Goal: Task Accomplishment & Management: Manage account settings

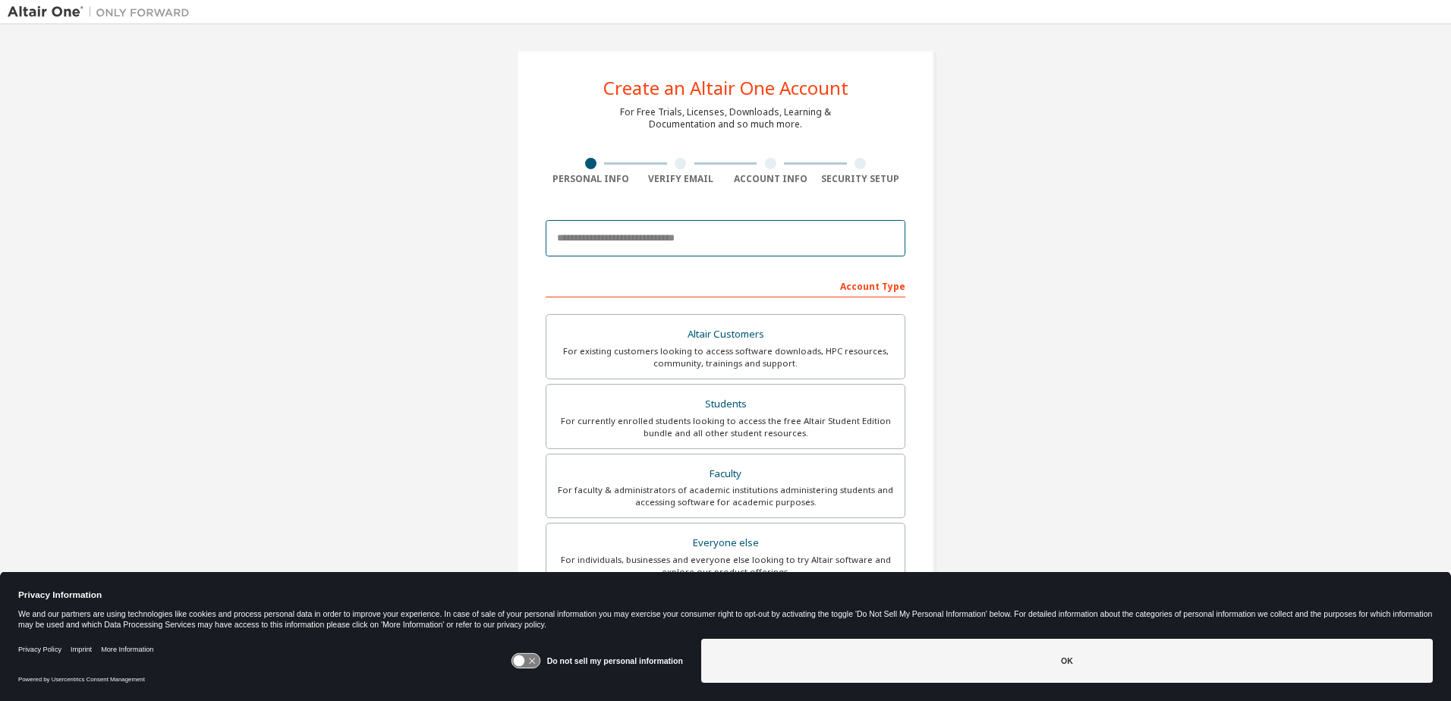
click at [746, 239] on input "email" at bounding box center [726, 238] width 360 height 36
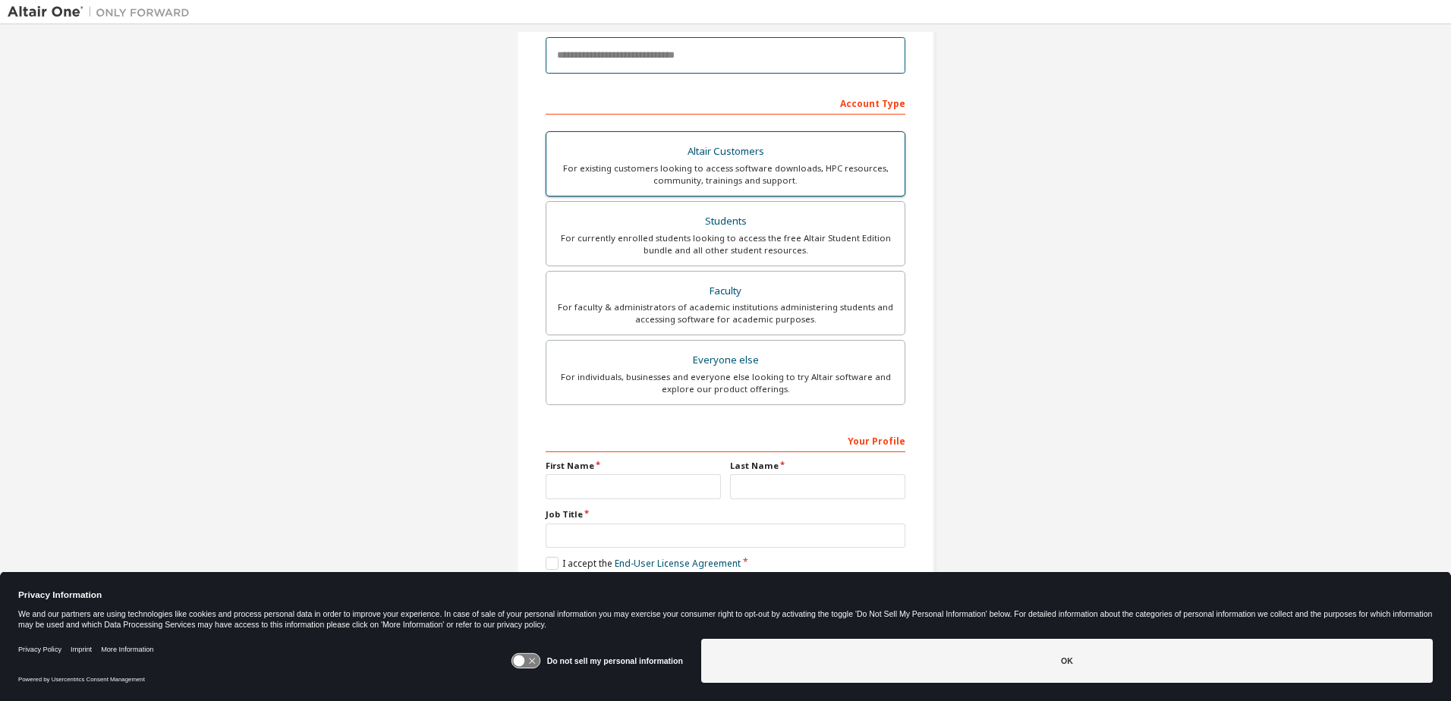
scroll to position [186, 0]
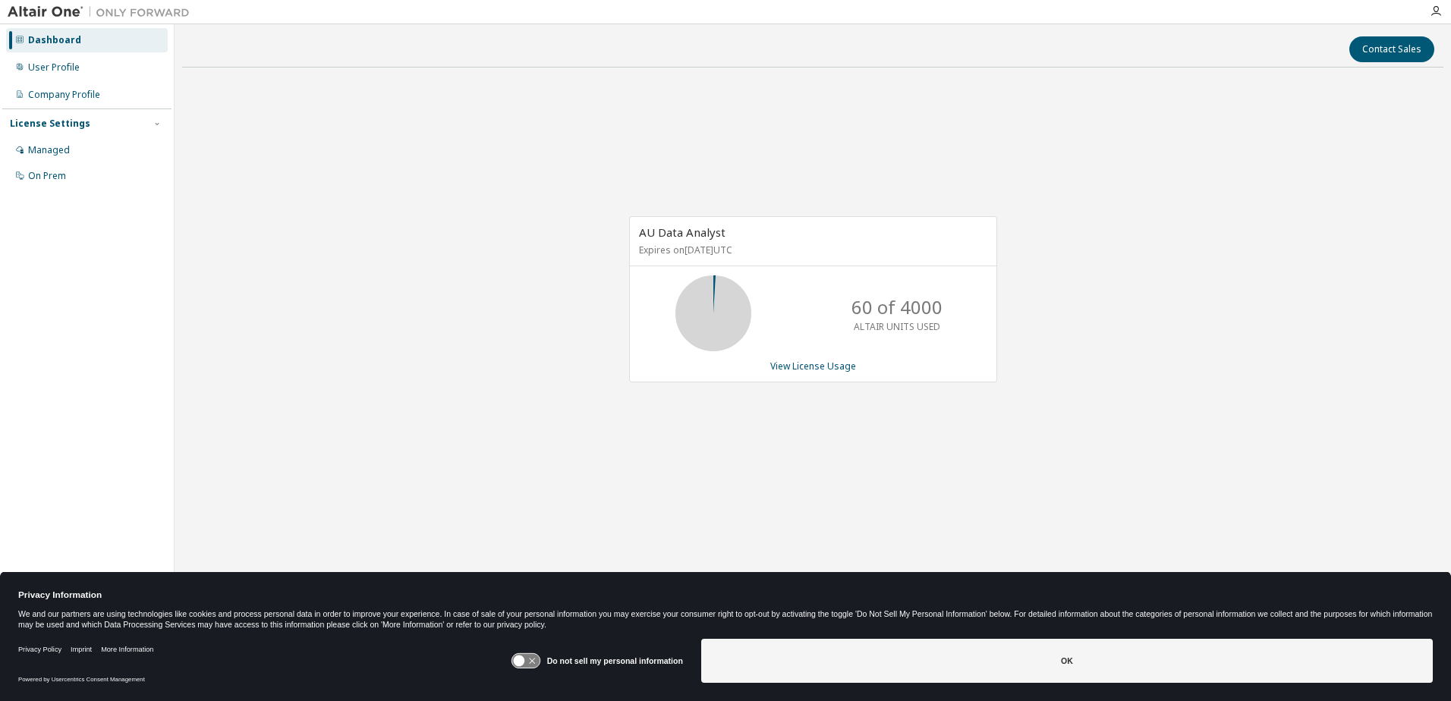
click at [189, 70] on div "Contact Sales AU Data Analyst Expires on December 30, 2025 UTC 60 of 4000 ALTAI…" at bounding box center [812, 341] width 1261 height 618
click at [91, 76] on div "User Profile" at bounding box center [87, 67] width 162 height 24
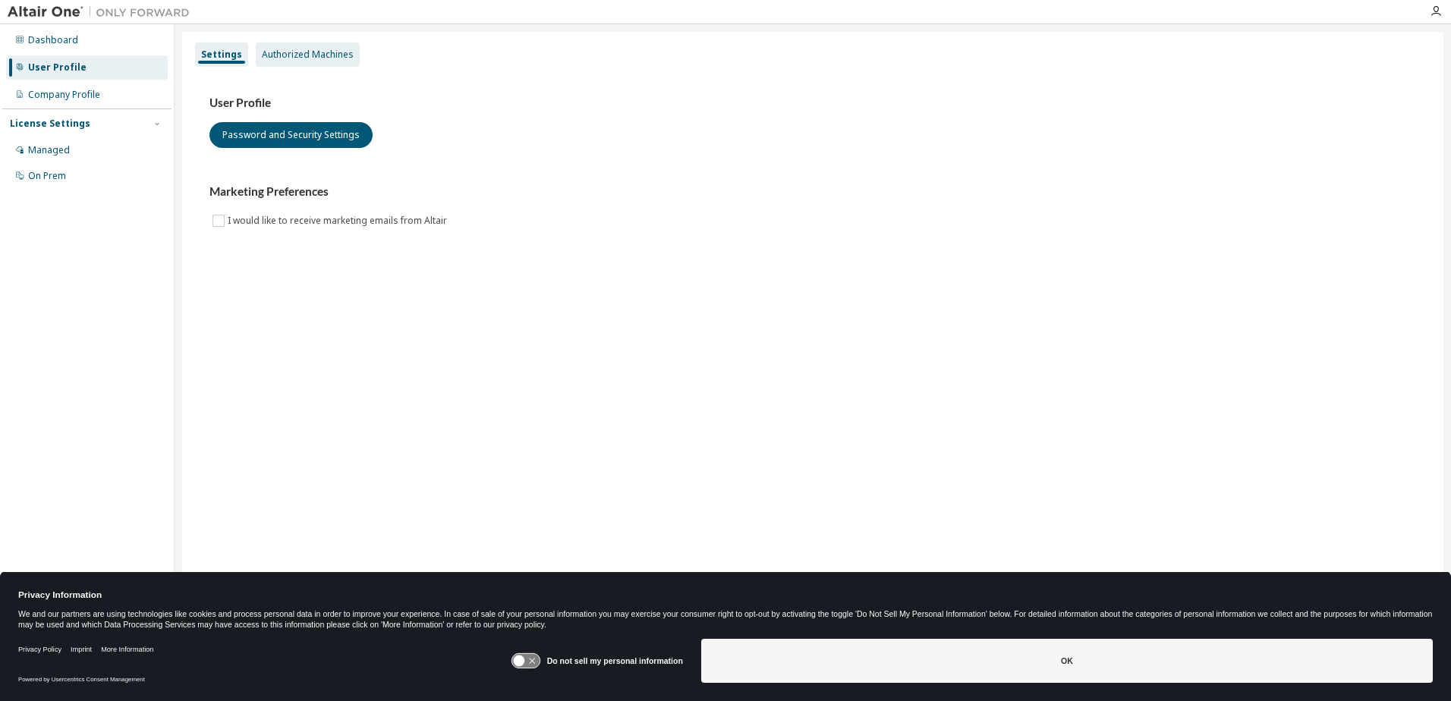
click at [280, 50] on div "Authorized Machines" at bounding box center [308, 55] width 92 height 12
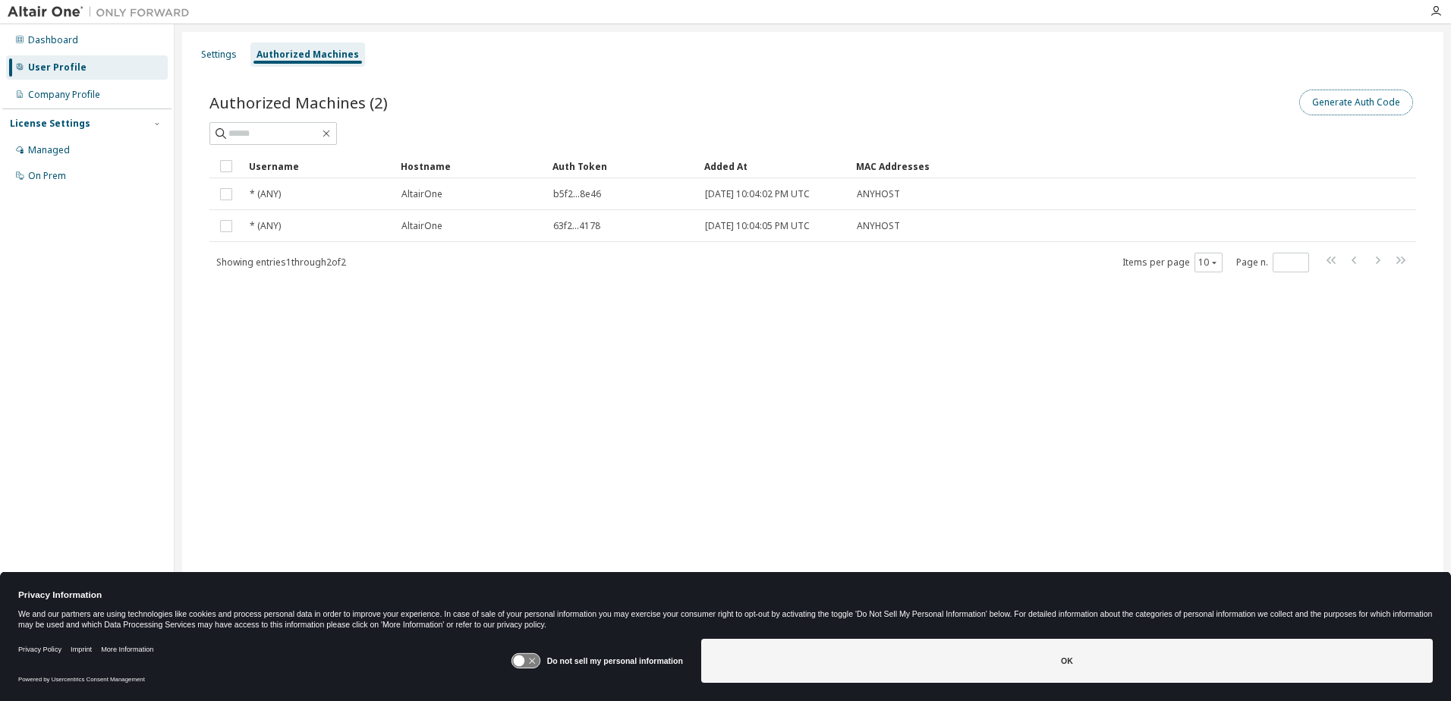
click at [1371, 105] on button "Generate Auth Code" at bounding box center [1356, 103] width 114 height 26
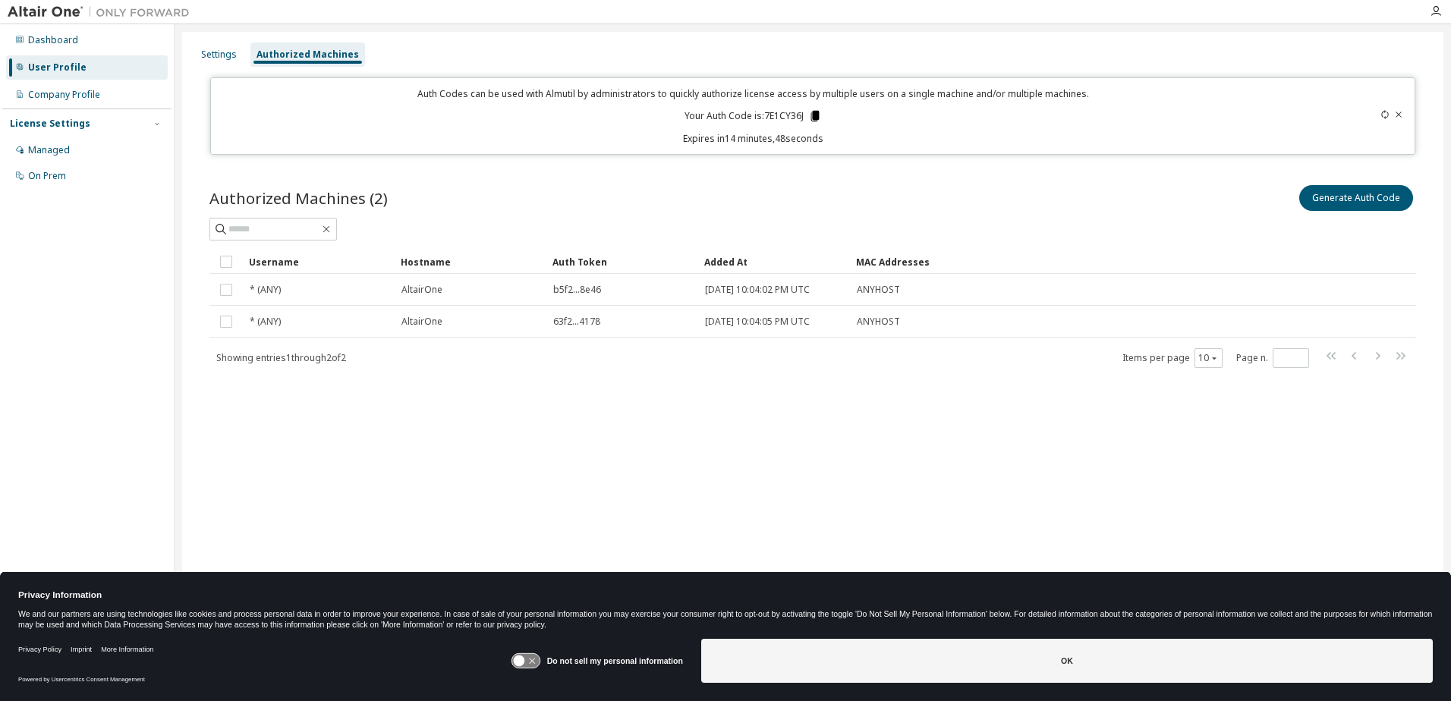
click at [816, 115] on icon at bounding box center [815, 116] width 8 height 11
